Goal: Task Accomplishment & Management: Manage account settings

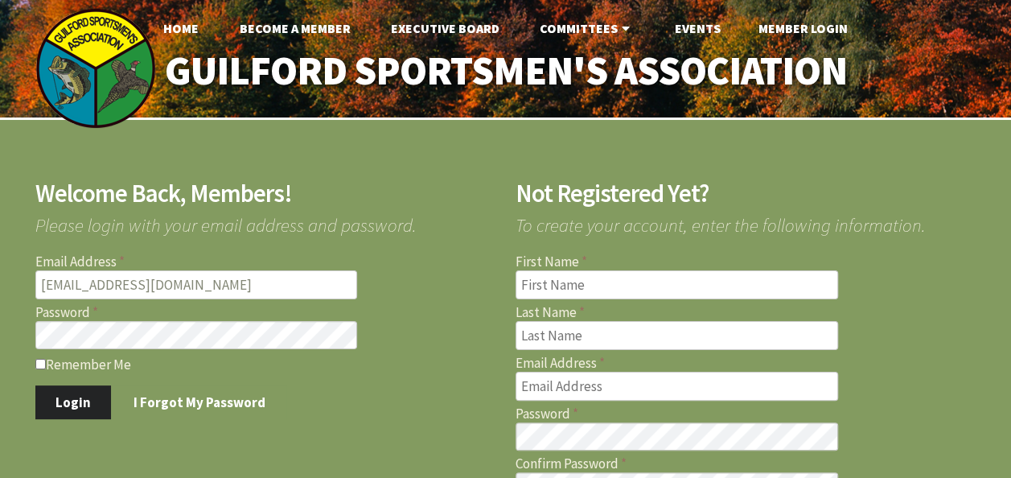
drag, startPoint x: 58, startPoint y: 283, endPoint x: 62, endPoint y: 295, distance: 12.7
type input "[EMAIL_ADDRESS][DOMAIN_NAME]"
click at [56, 399] on button "Login" at bounding box center [73, 402] width 76 height 34
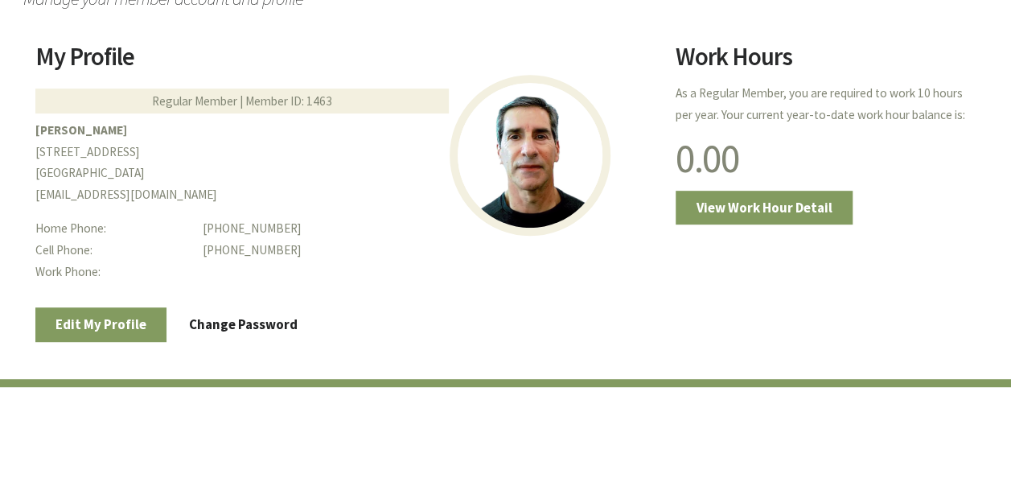
scroll to position [322, 0]
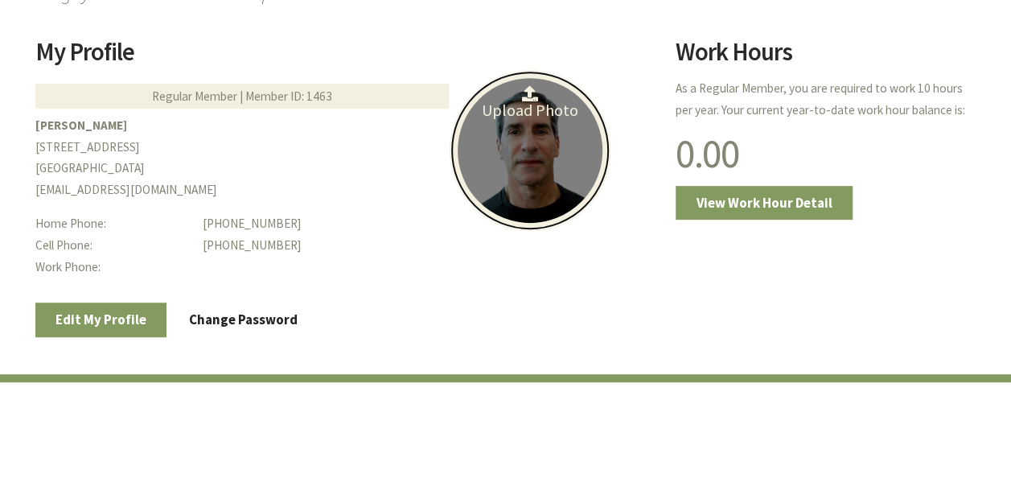
click at [514, 154] on link "Upload Photo" at bounding box center [530, 150] width 161 height 161
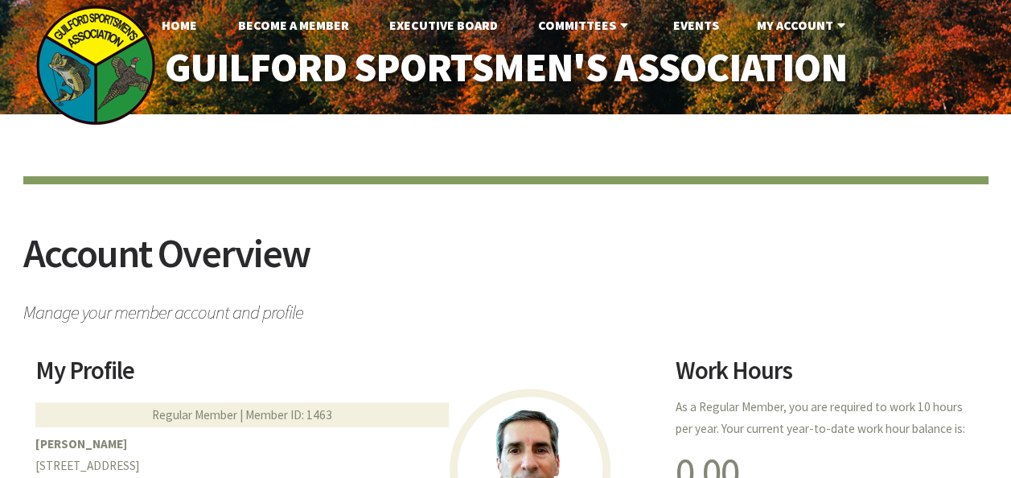
scroll to position [0, 0]
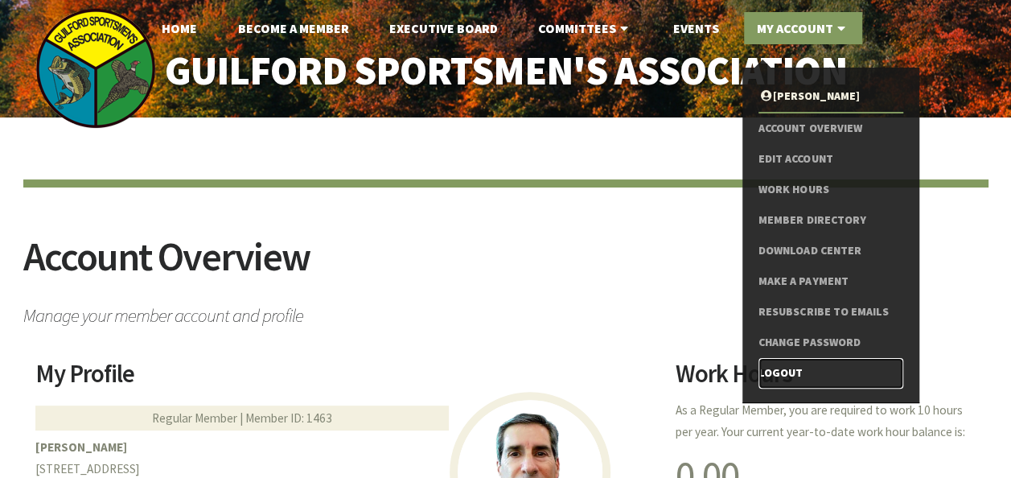
click at [777, 377] on link "Logout" at bounding box center [831, 373] width 144 height 31
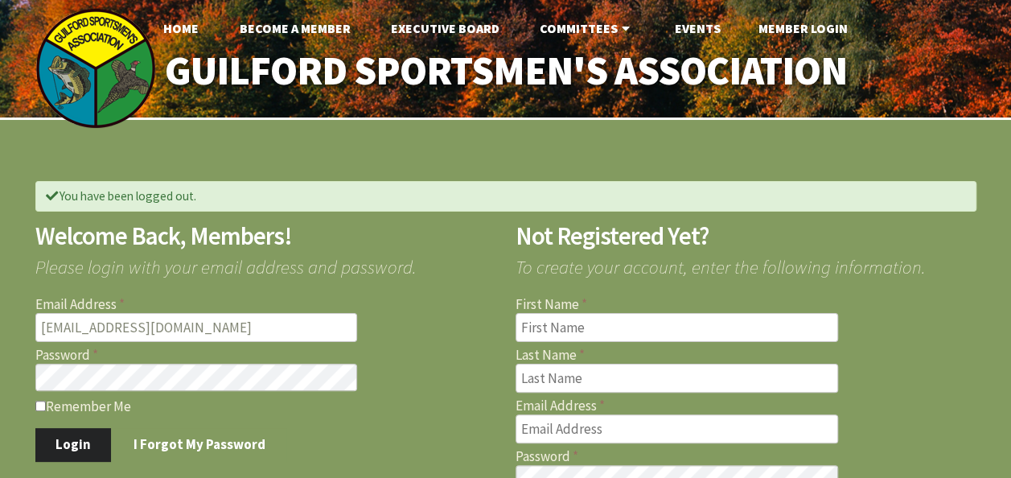
type input "[EMAIL_ADDRESS][DOMAIN_NAME]"
click at [76, 448] on button "Login" at bounding box center [73, 445] width 76 height 34
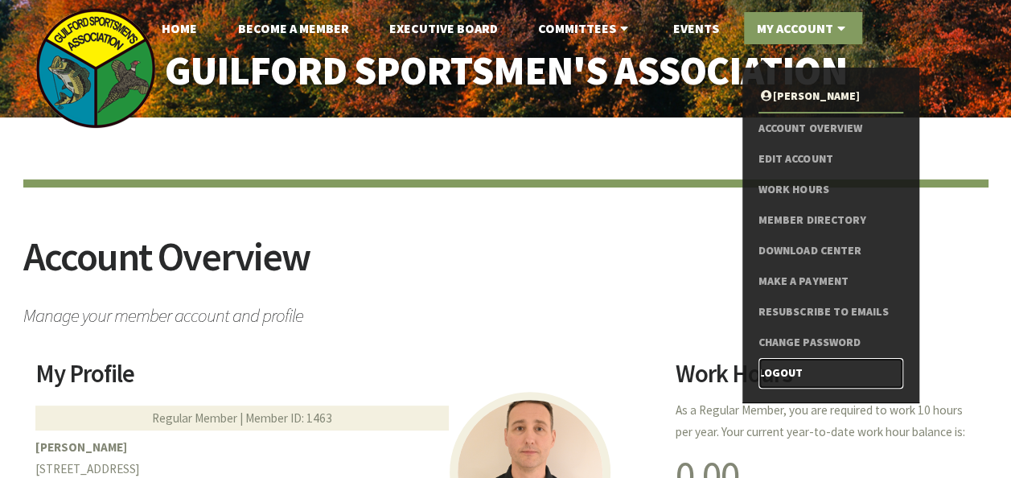
click at [775, 376] on link "Logout" at bounding box center [831, 373] width 144 height 31
